Goal: Check status: Check status

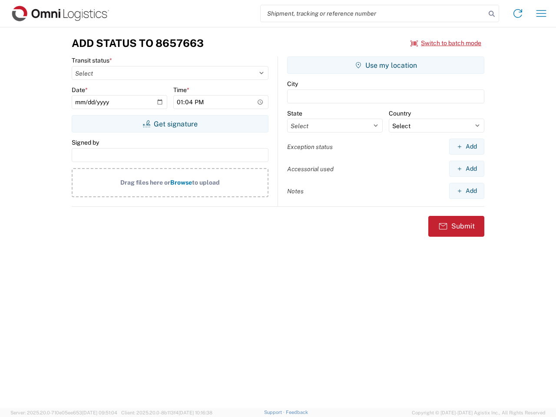
click at [373, 13] on input "search" at bounding box center [372, 13] width 225 height 16
click at [491, 14] on icon at bounding box center [491, 14] width 12 height 12
click at [517, 13] on icon at bounding box center [518, 14] width 14 height 14
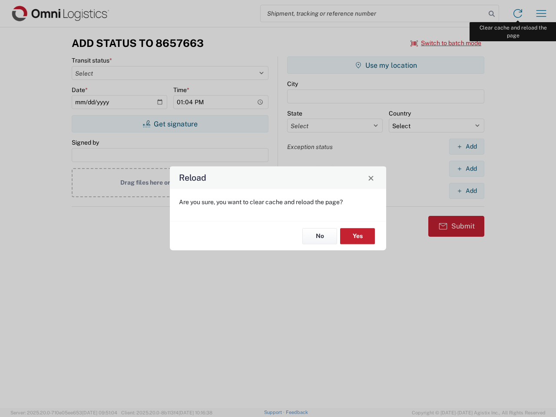
click at [541, 13] on div "Reload Are you sure, you want to clear cache and reload the page? No Yes" at bounding box center [278, 208] width 556 height 417
click at [446, 43] on div "Reload Are you sure, you want to clear cache and reload the page? No Yes" at bounding box center [278, 208] width 556 height 417
click at [170, 124] on div "Reload Are you sure, you want to clear cache and reload the page? No Yes" at bounding box center [278, 208] width 556 height 417
click at [386, 65] on div "Reload Are you sure, you want to clear cache and reload the page? No Yes" at bounding box center [278, 208] width 556 height 417
click at [466, 146] on div "Reload Are you sure, you want to clear cache and reload the page? No Yes" at bounding box center [278, 208] width 556 height 417
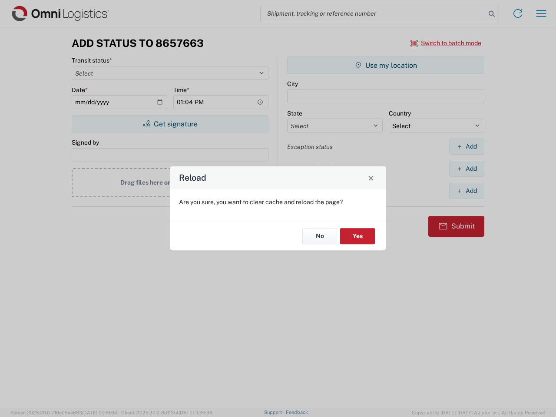
click at [466, 168] on div "Reload Are you sure, you want to clear cache and reload the page? No Yes" at bounding box center [278, 208] width 556 height 417
click at [466, 191] on div "Reload Are you sure, you want to clear cache and reload the page? No Yes" at bounding box center [278, 208] width 556 height 417
